Goal: Check status: Check status

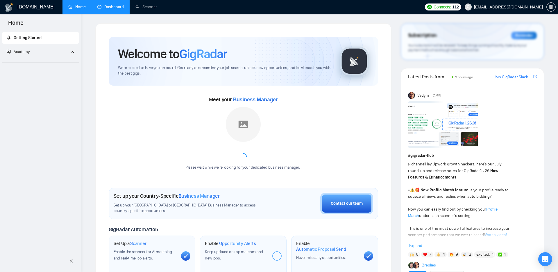
click at [108, 9] on link "Dashboard" at bounding box center [110, 6] width 26 height 5
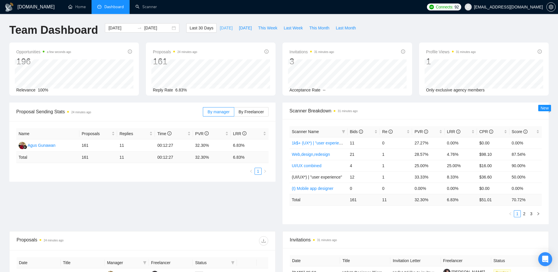
click at [222, 29] on span "[DATE]" at bounding box center [226, 28] width 13 height 6
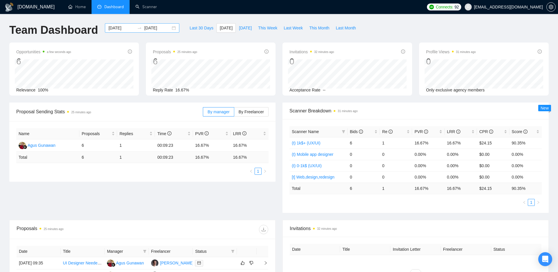
click at [169, 28] on div "[DATE] [DATE]" at bounding box center [142, 27] width 74 height 9
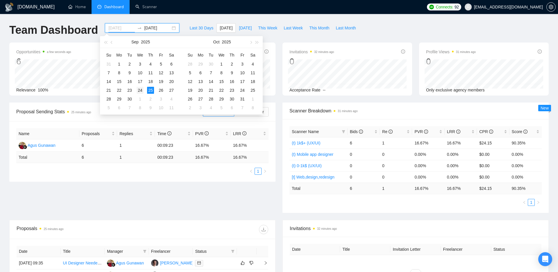
type input "[DATE]"
click at [141, 90] on div "24" at bounding box center [140, 90] width 7 height 7
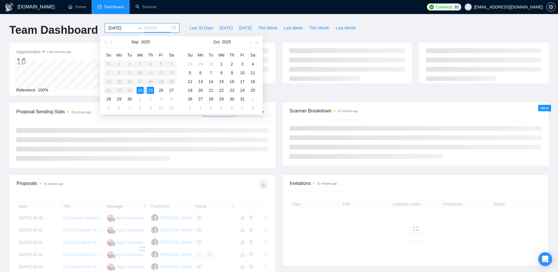
type input "[DATE]"
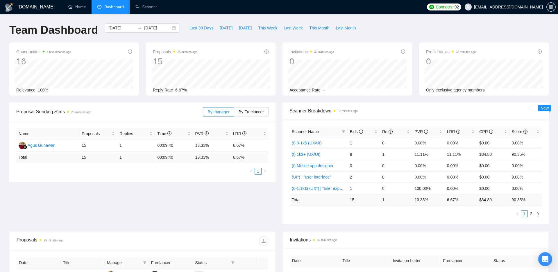
click at [145, 184] on div "Proposal Sending Stats 25 minutes ago By manager By Freelancer Name Proposals R…" at bounding box center [279, 166] width 547 height 129
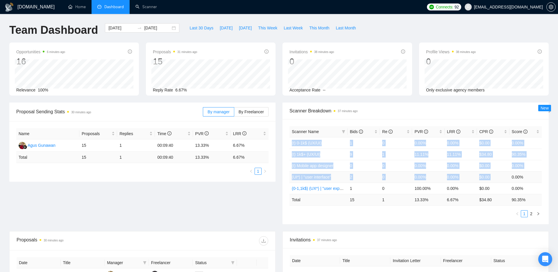
drag, startPoint x: 345, startPoint y: 137, endPoint x: 536, endPoint y: 172, distance: 193.3
click at [536, 172] on tbody "(t) 0-1k$ (UX/UI) 1 0 0.00% 0.00% $0.00 0.00% (t) 1k$+ (UX/UI) 9 1 11.11% 11.11…" at bounding box center [416, 165] width 252 height 57
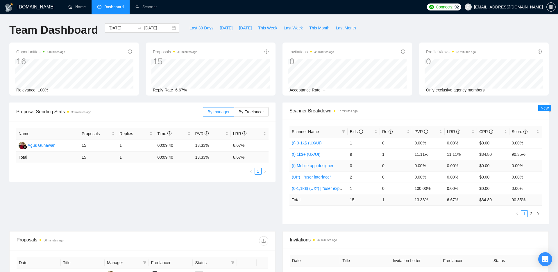
click at [543, 158] on div "Scanner Name Bids Re PVR LRR CPR Score (t) 0-1k$ (UX/UI) 1 0 0.00% 0.00% $0.00 …" at bounding box center [416, 171] width 266 height 105
